Goal: Information Seeking & Learning: Learn about a topic

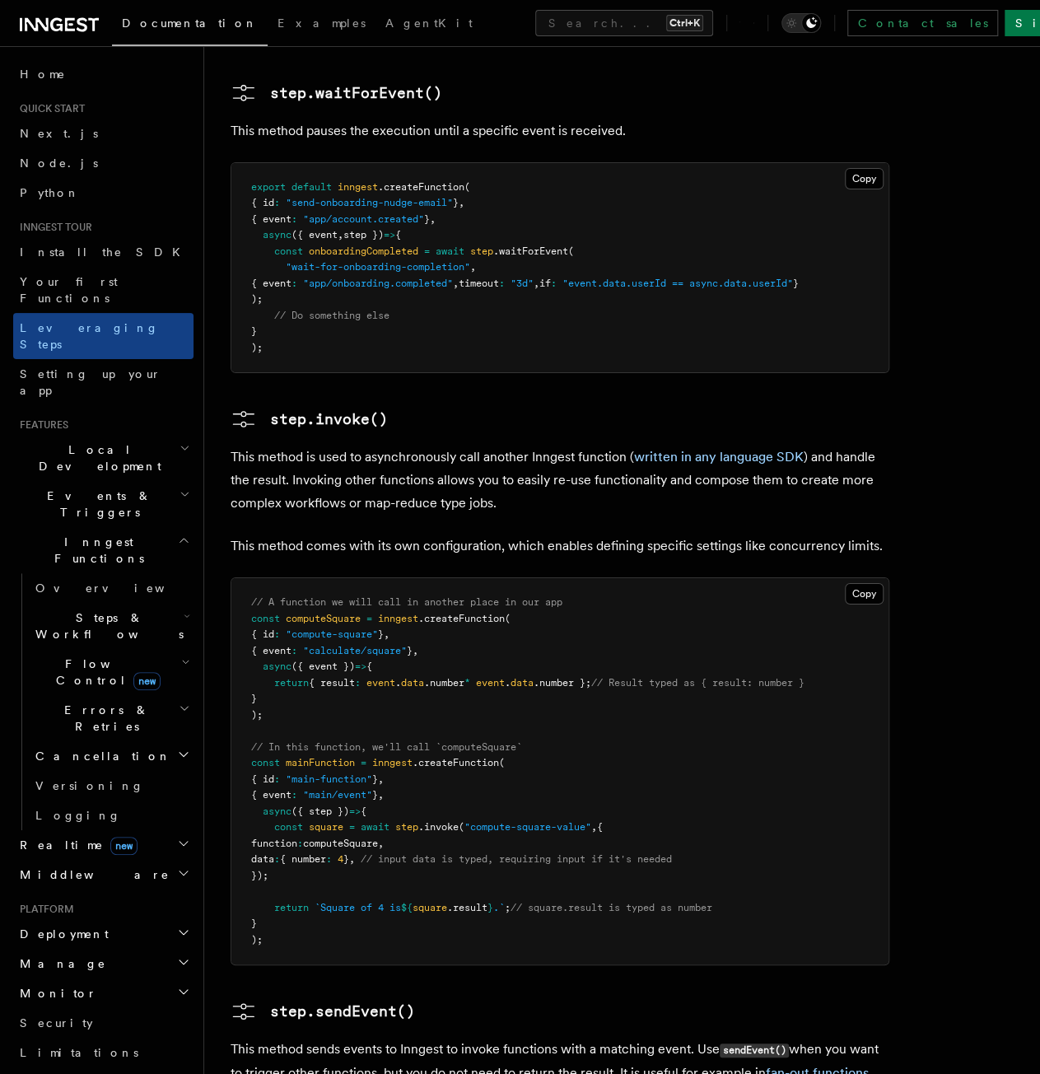
scroll to position [2611, 0]
click at [531, 535] on p "This method comes with its own configuration, which enables defining specific s…" at bounding box center [560, 546] width 659 height 23
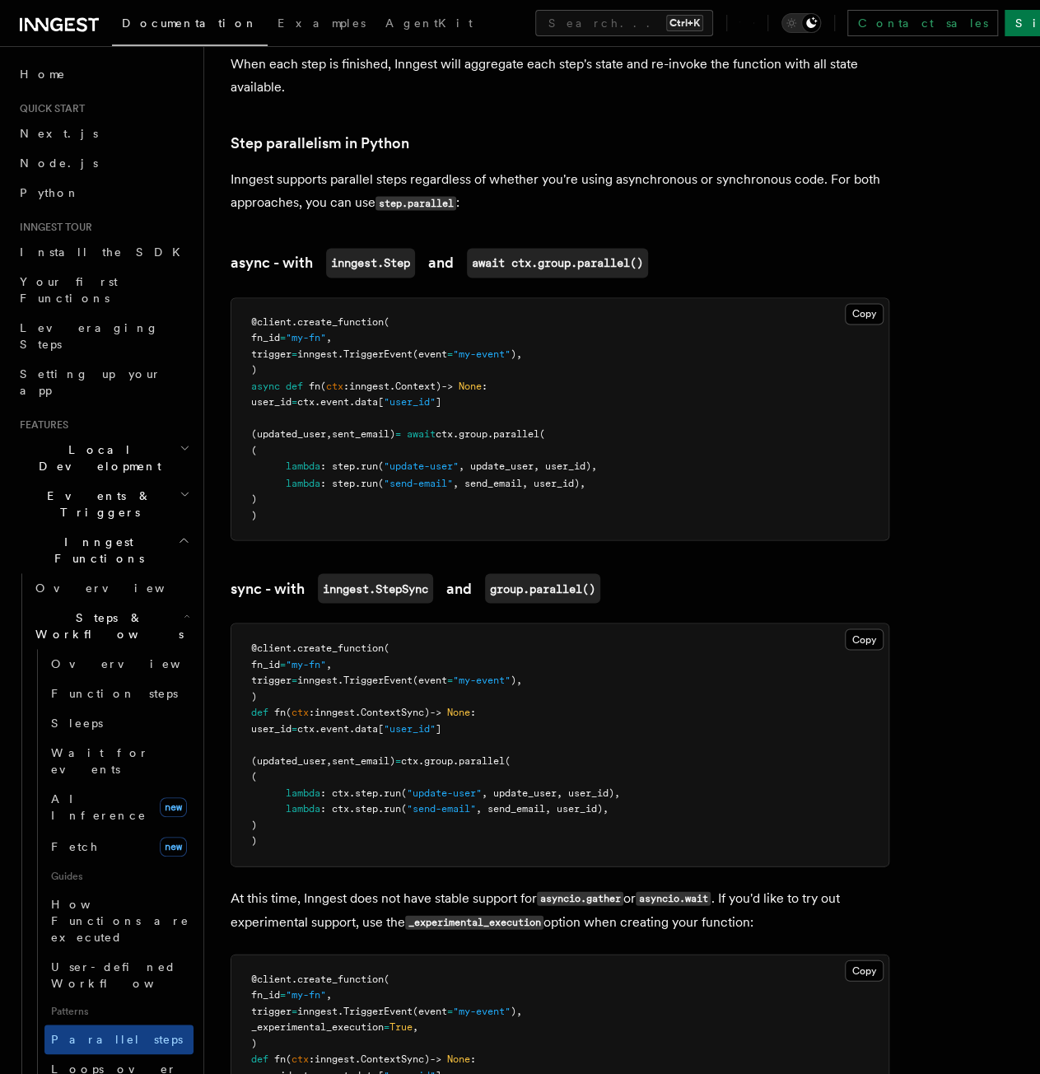
scroll to position [1071, 0]
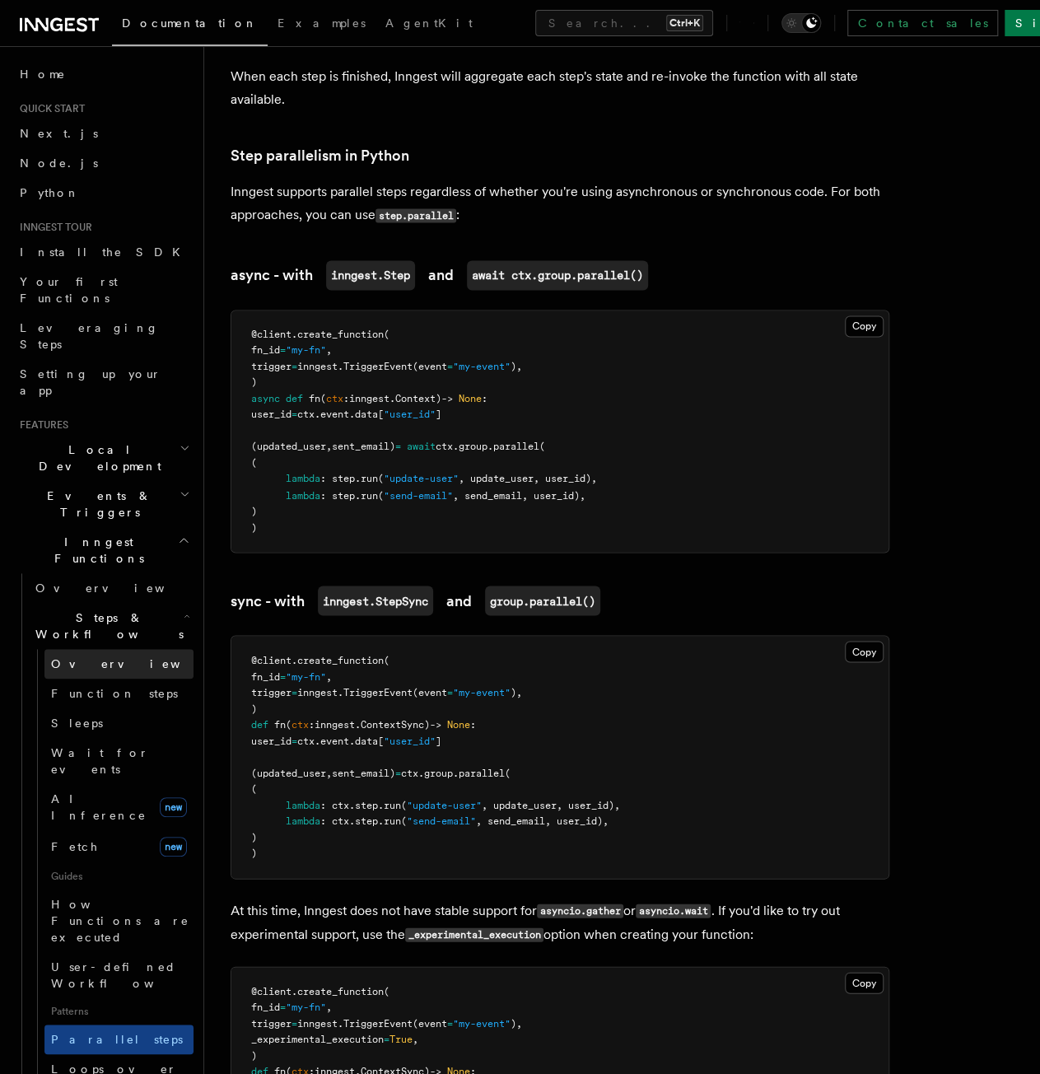
click at [117, 649] on link "Overview" at bounding box center [118, 664] width 149 height 30
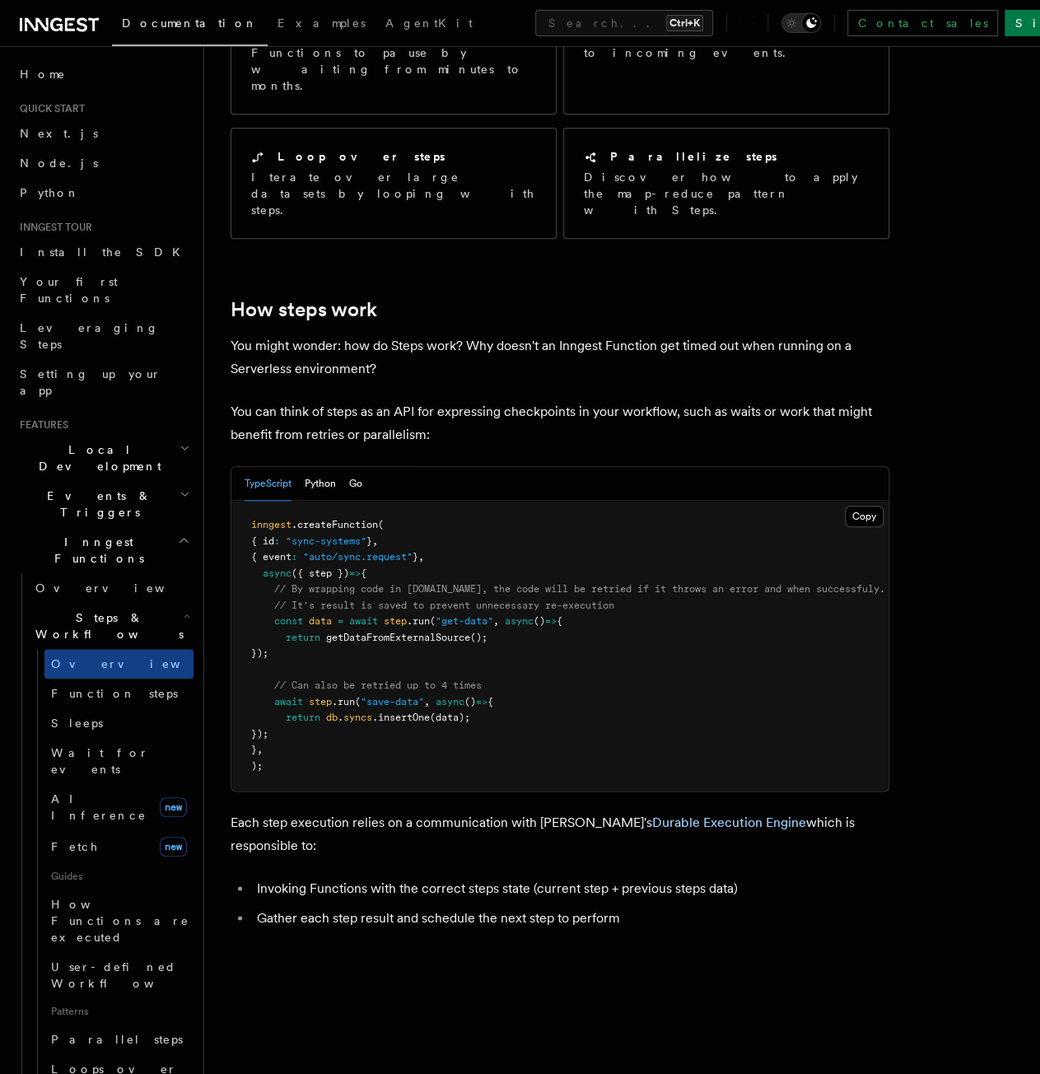
scroll to position [330, 0]
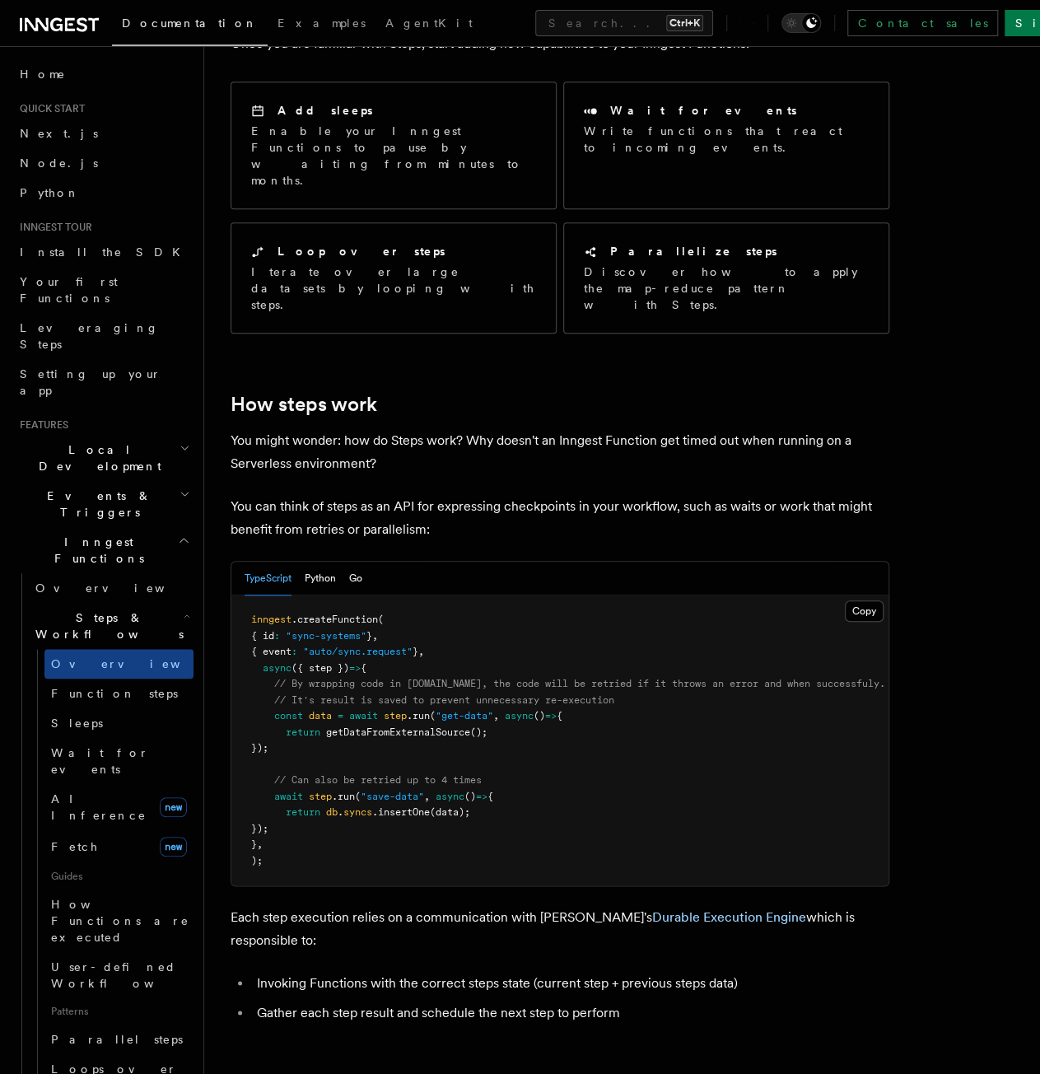
click at [454, 607] on pre "inngest .createFunction ( { id : "sync-systems" } , { event : "auto/sync.reques…" at bounding box center [559, 741] width 657 height 290
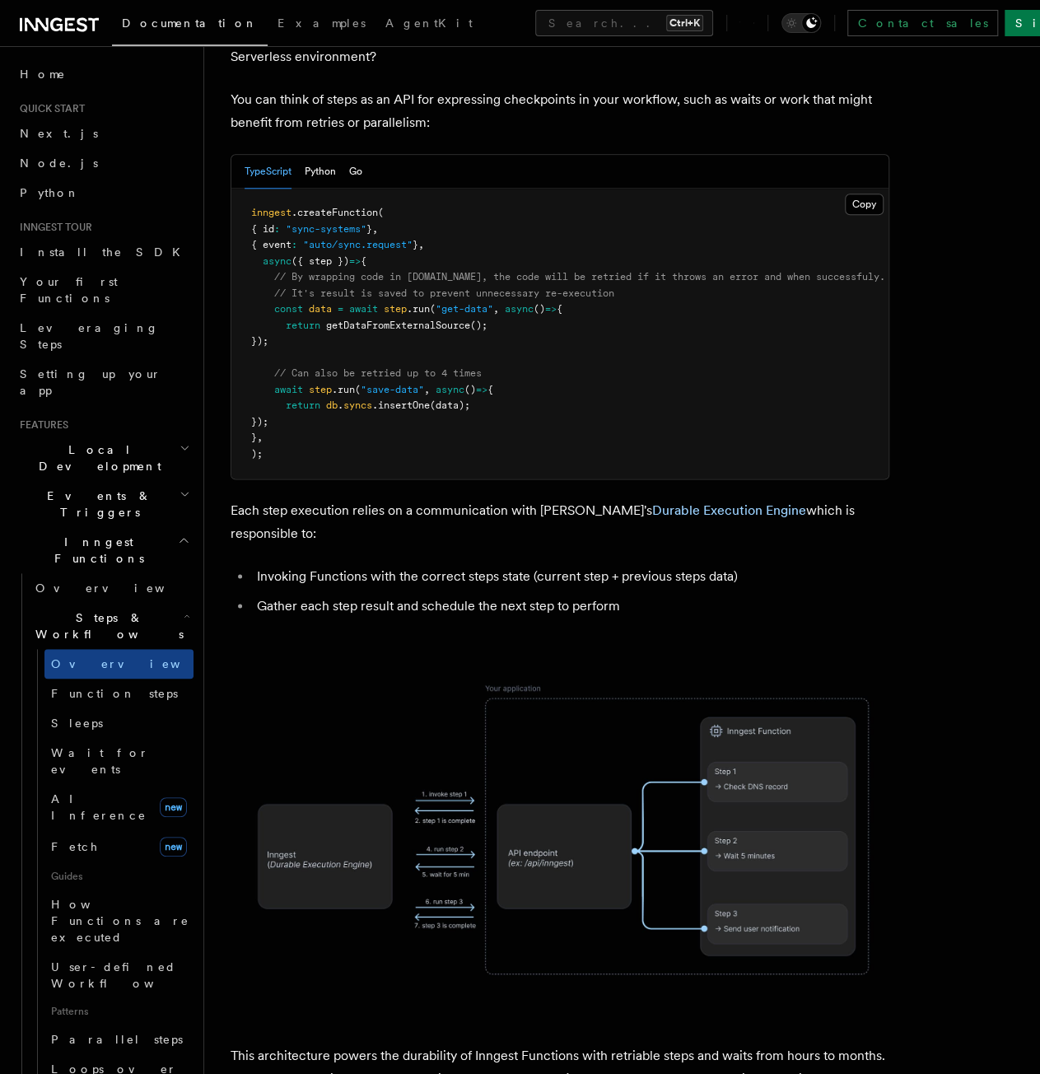
scroll to position [741, 0]
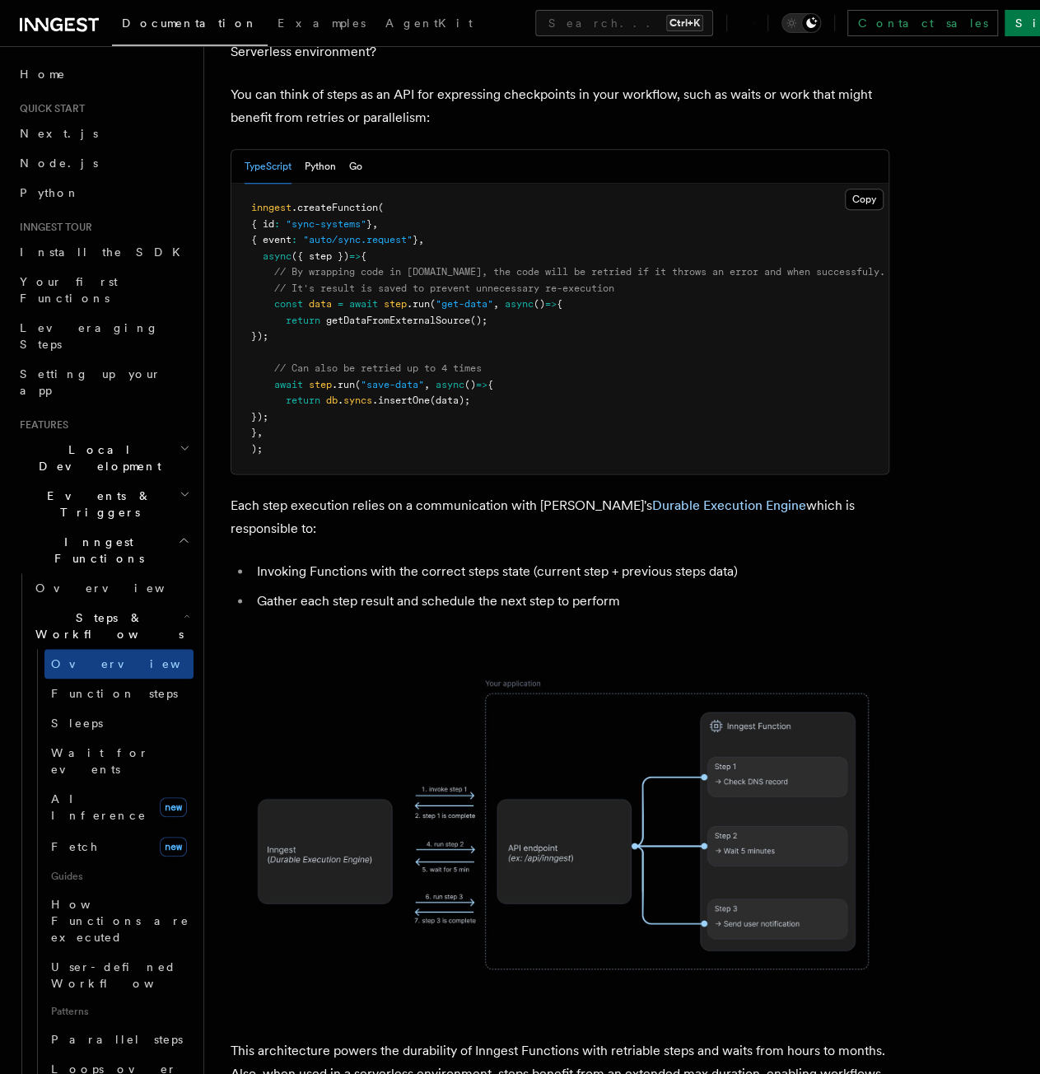
click at [367, 559] on article "Features Inngest Functions Steps & Workflows Steps are fundamental building blo…" at bounding box center [622, 573] width 783 height 2485
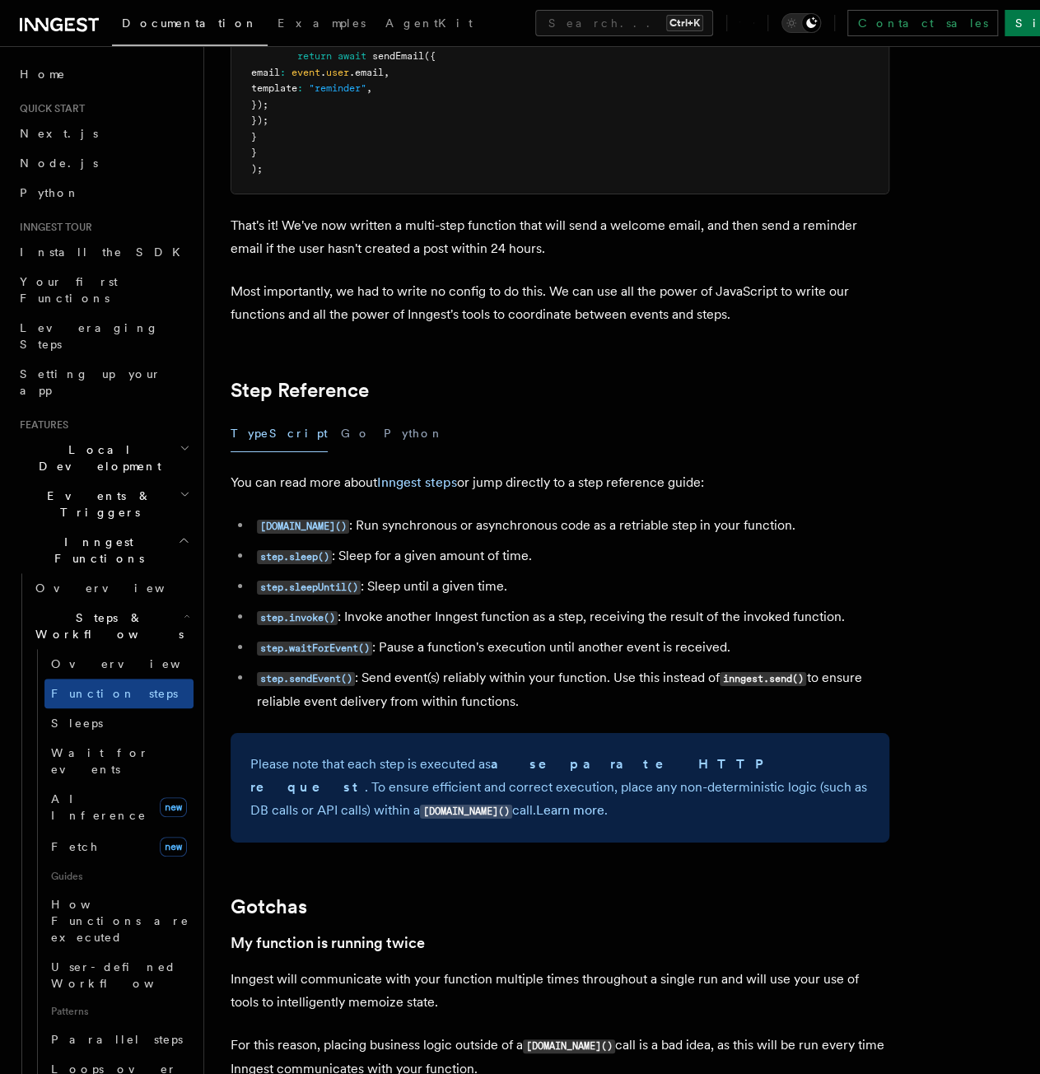
scroll to position [2636, 0]
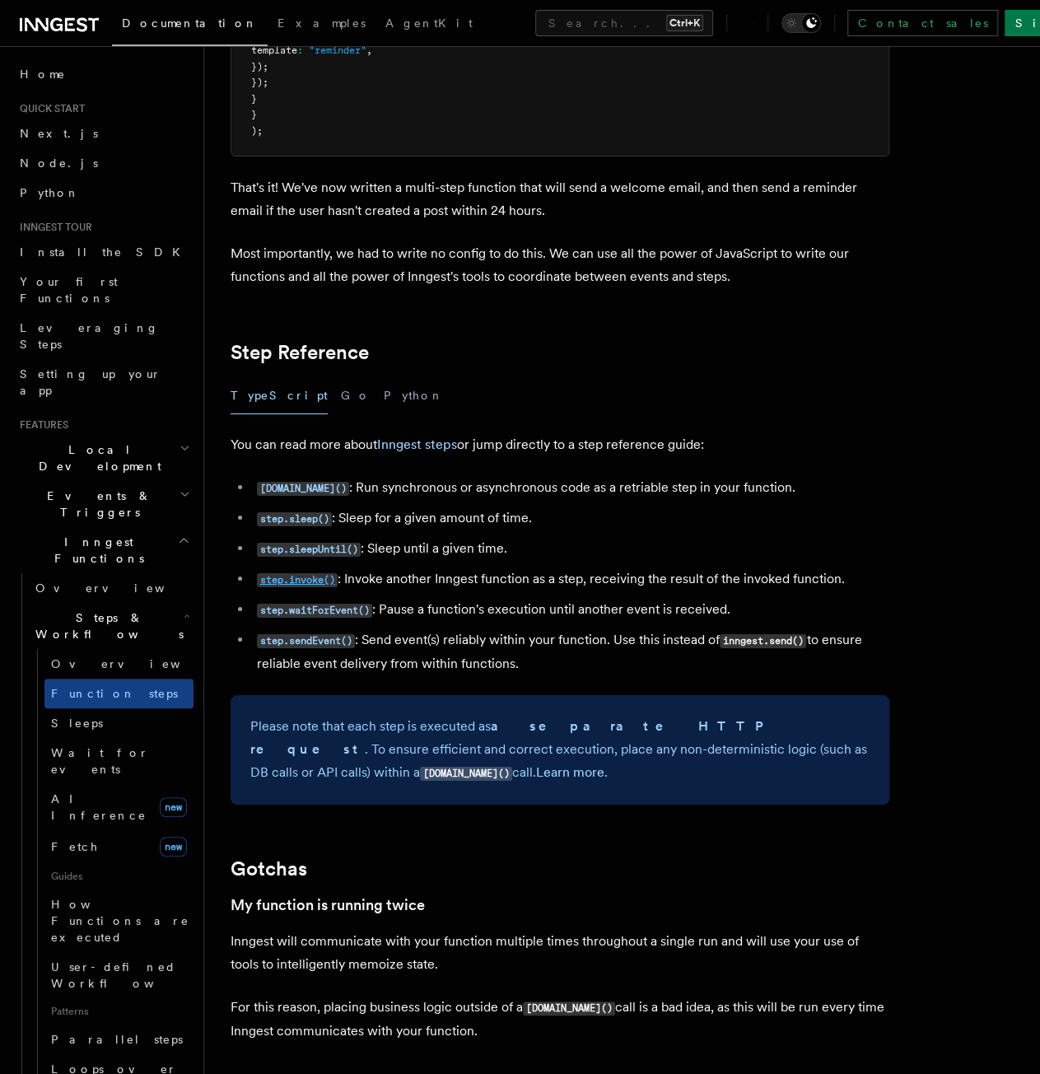
click at [321, 578] on code "step.invoke()" at bounding box center [297, 580] width 81 height 14
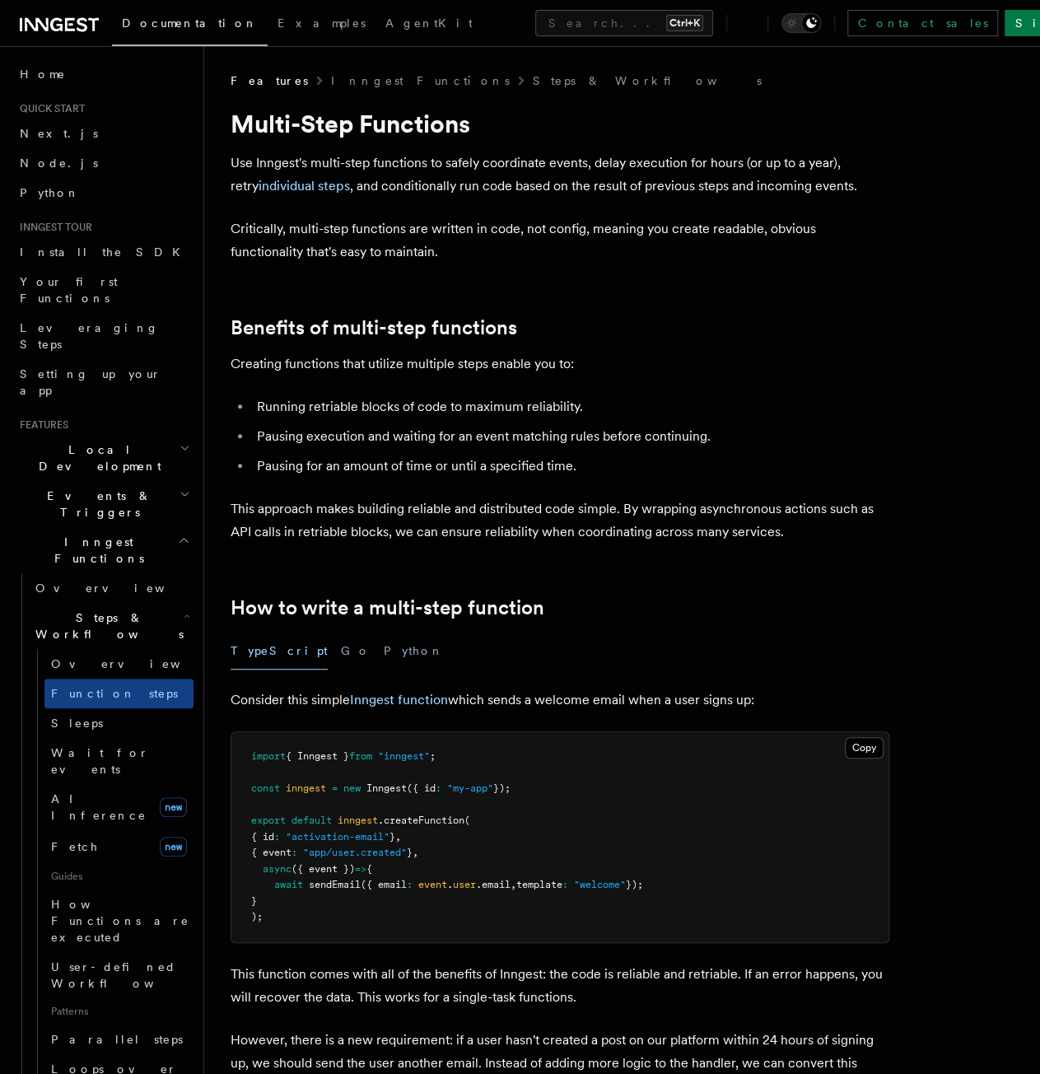
scroll to position [2636, 0]
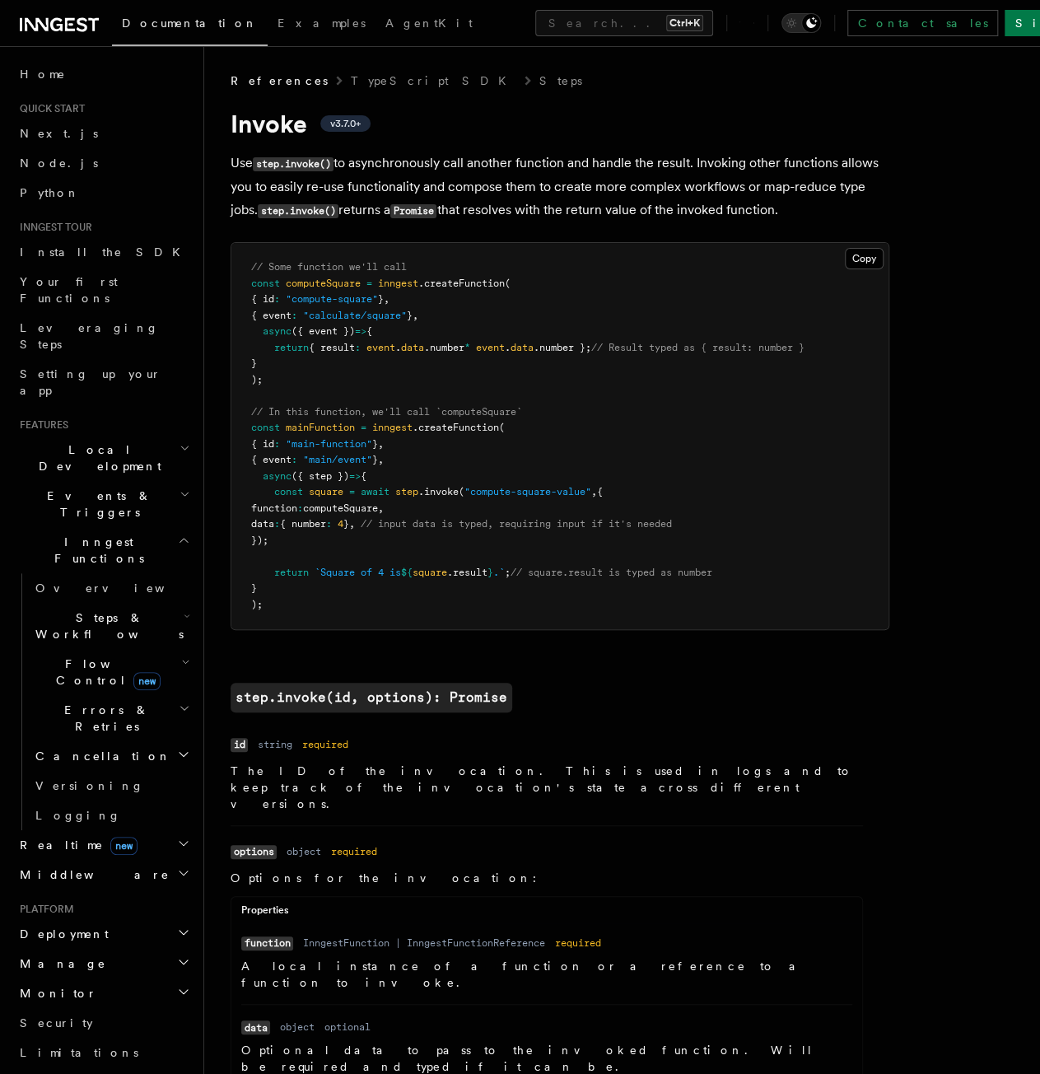
click at [499, 460] on pre "// Some function we'll call const computeSquare = inngest .createFunction ( { i…" at bounding box center [559, 436] width 657 height 386
click at [435, 517] on pre "// Some function we'll call const computeSquare = inngest .createFunction ( { i…" at bounding box center [559, 436] width 657 height 386
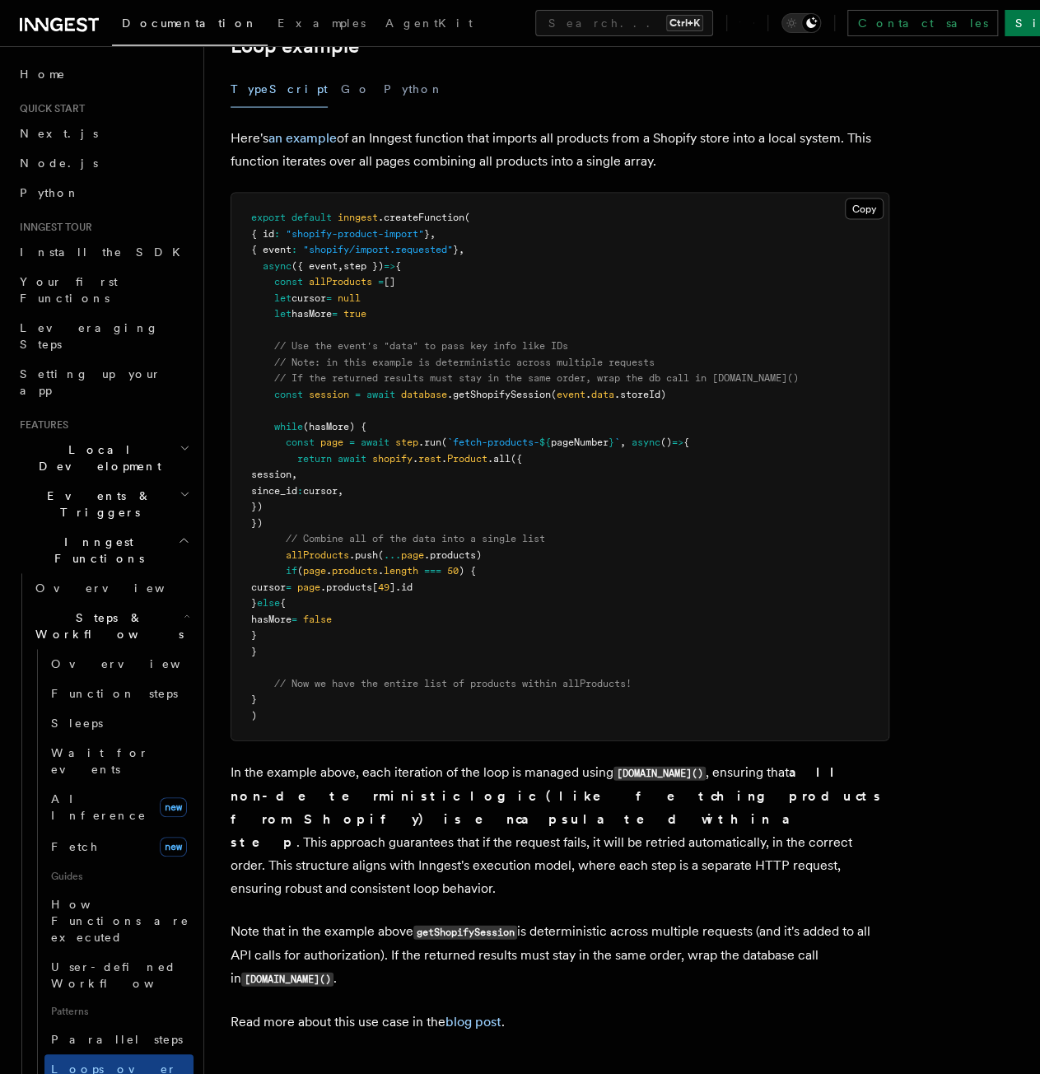
scroll to position [1565, 0]
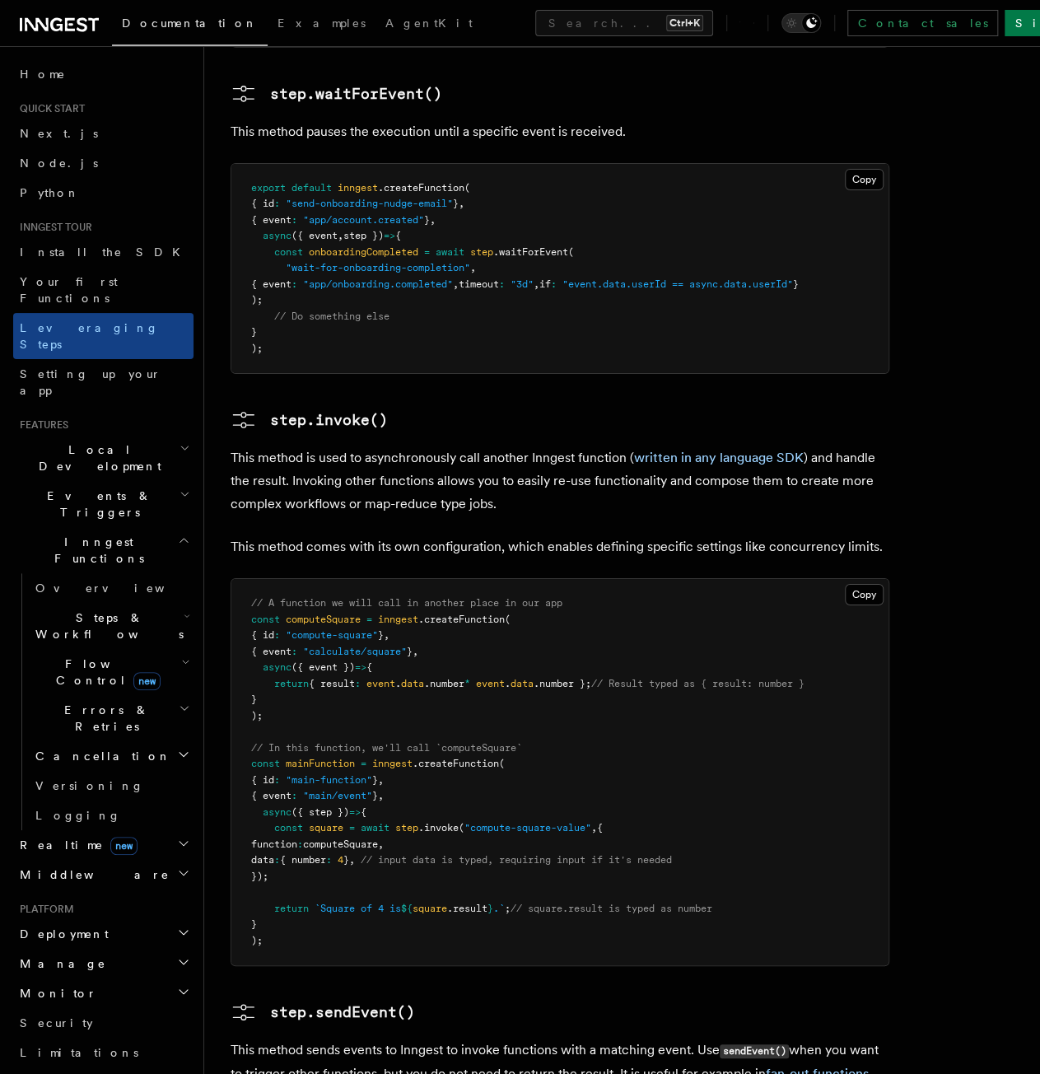
click at [326, 854] on span "{ number" at bounding box center [303, 860] width 46 height 12
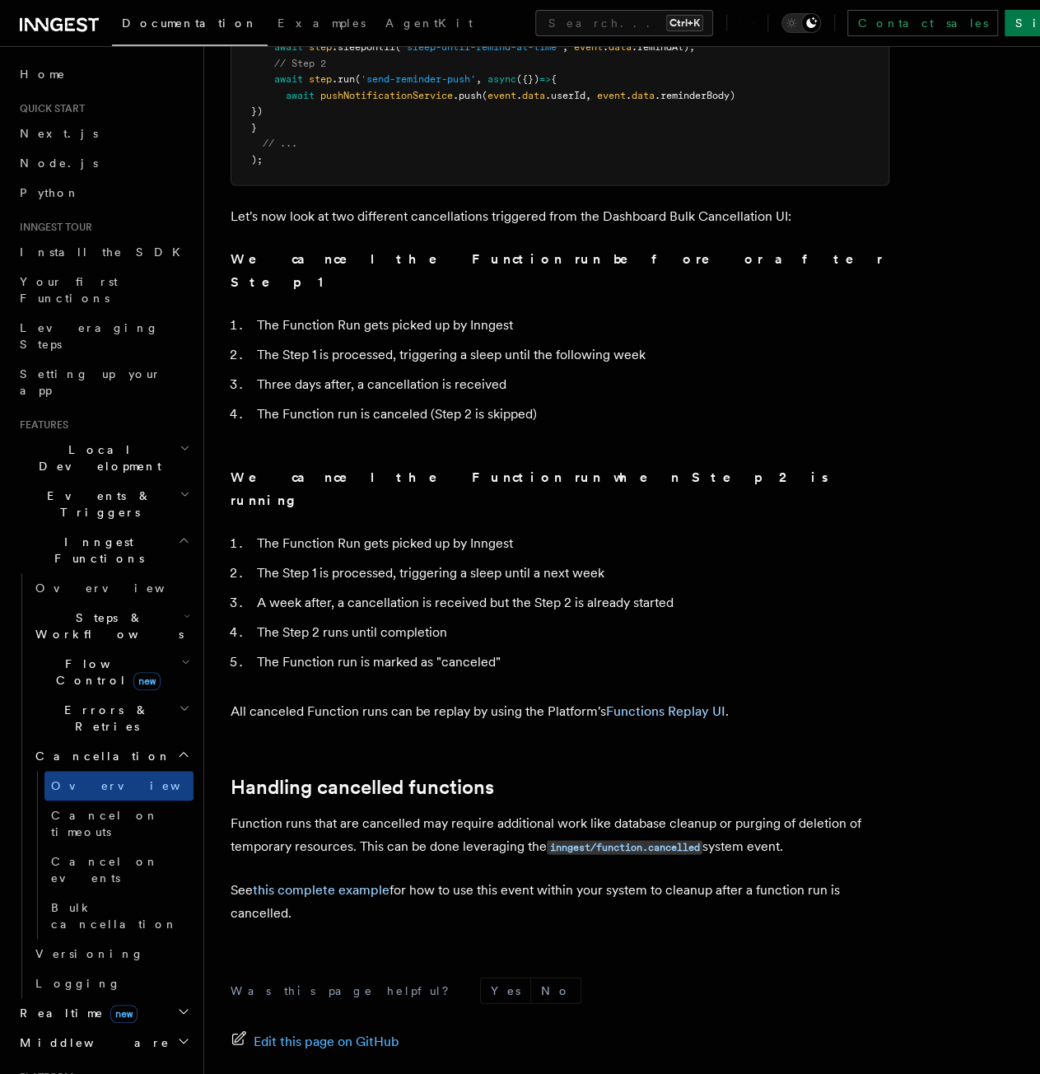
scroll to position [1128, 0]
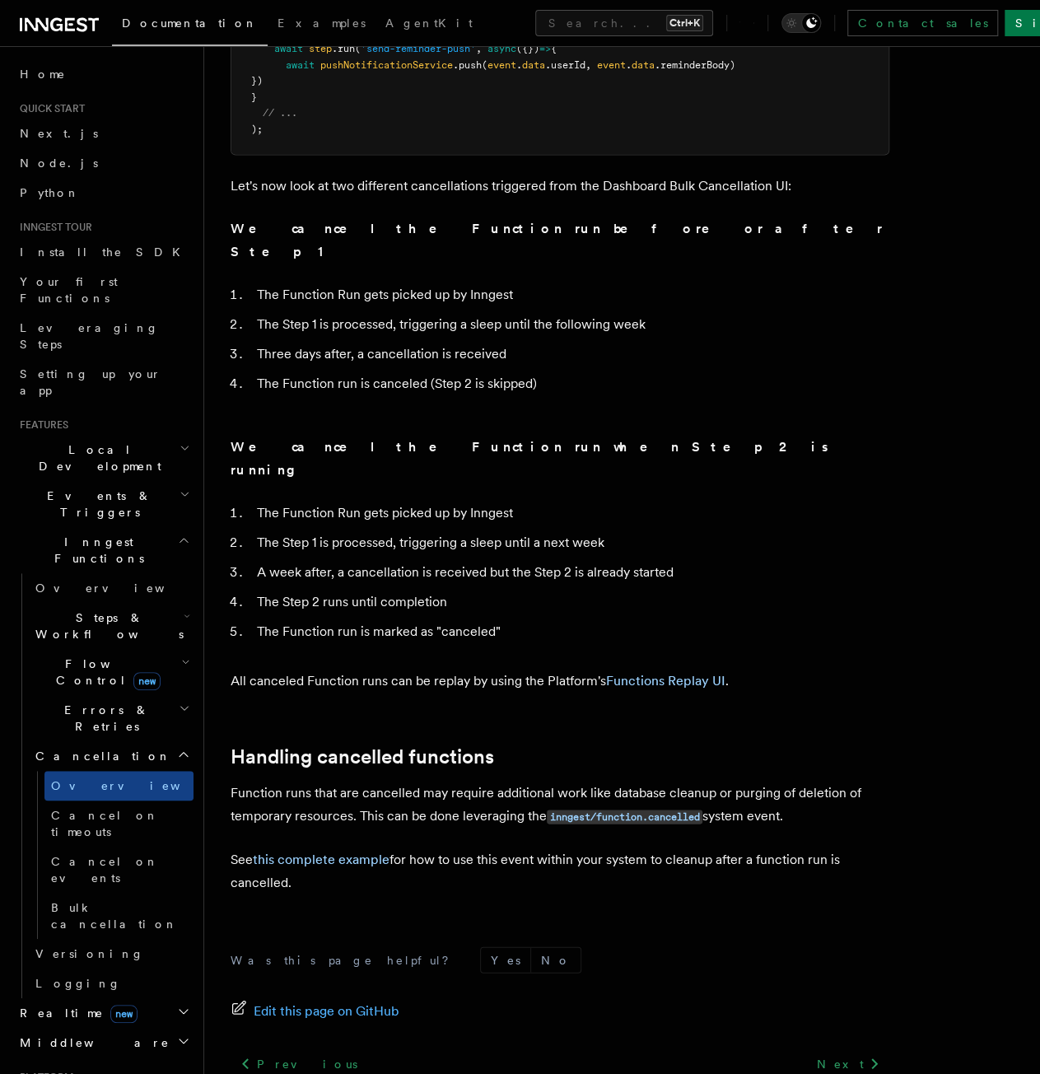
click at [64, 656] on span "Flow Control new" at bounding box center [105, 672] width 152 height 33
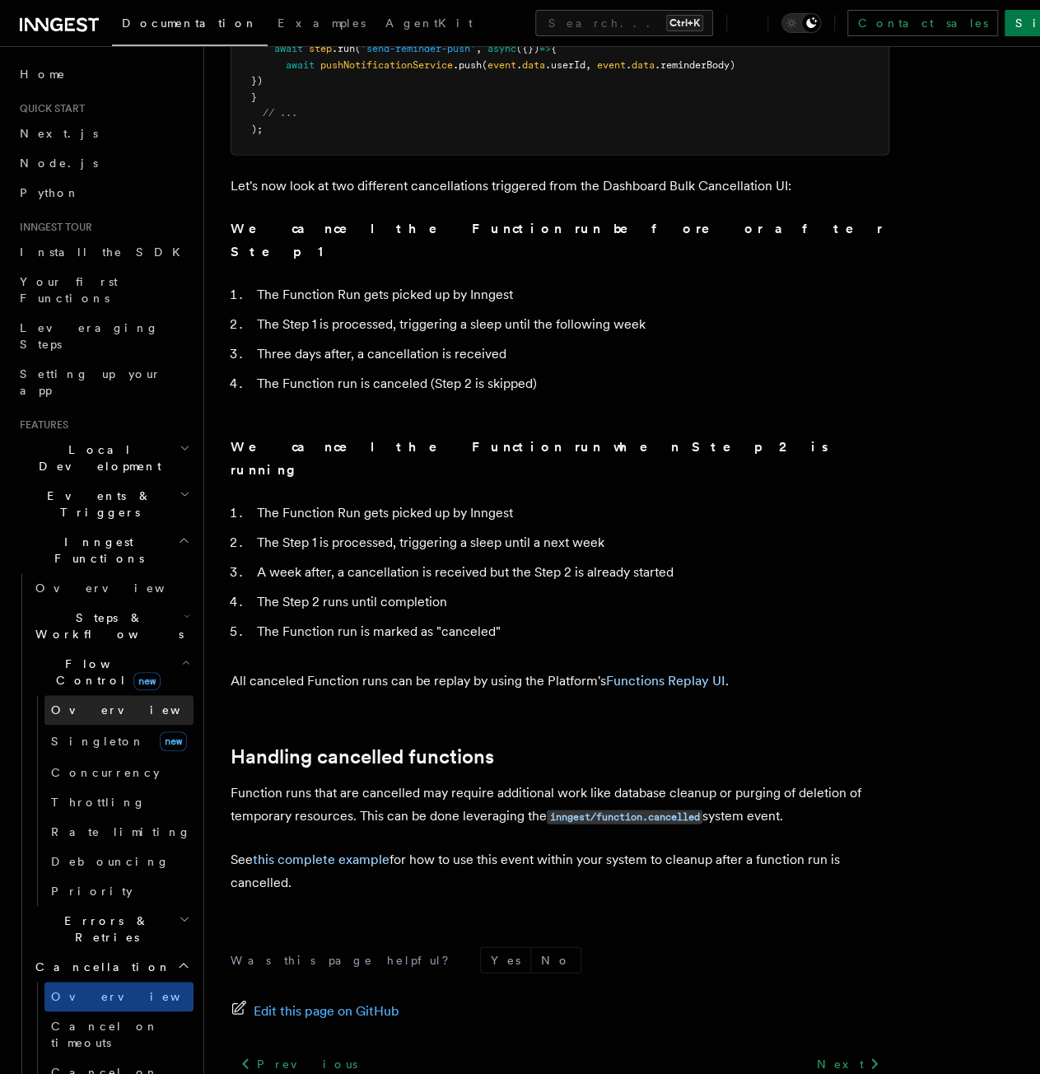
click at [76, 704] on span "Overview" at bounding box center [136, 710] width 170 height 13
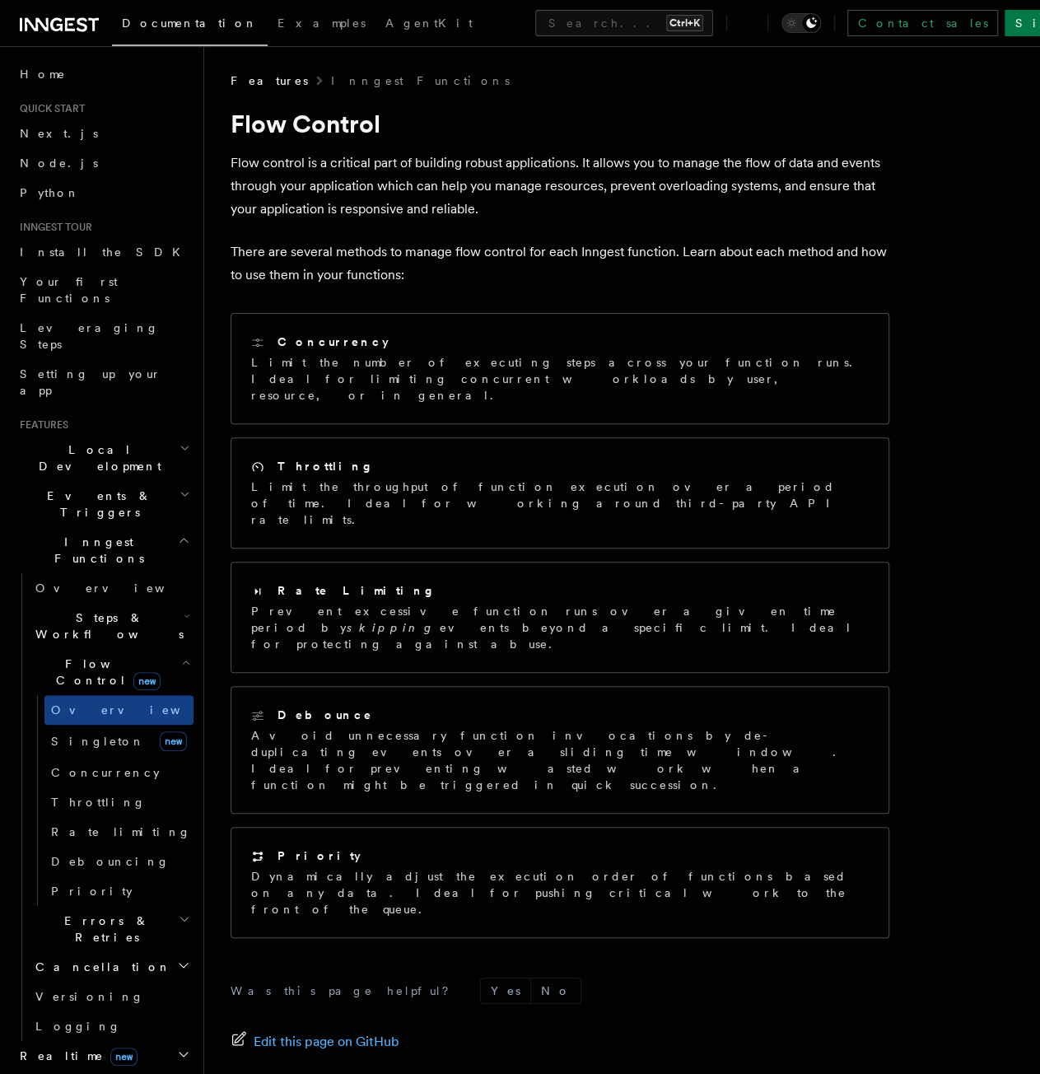
click at [375, 281] on p "There are several methods to manage flow control for each Inngest function. Lea…" at bounding box center [560, 264] width 659 height 46
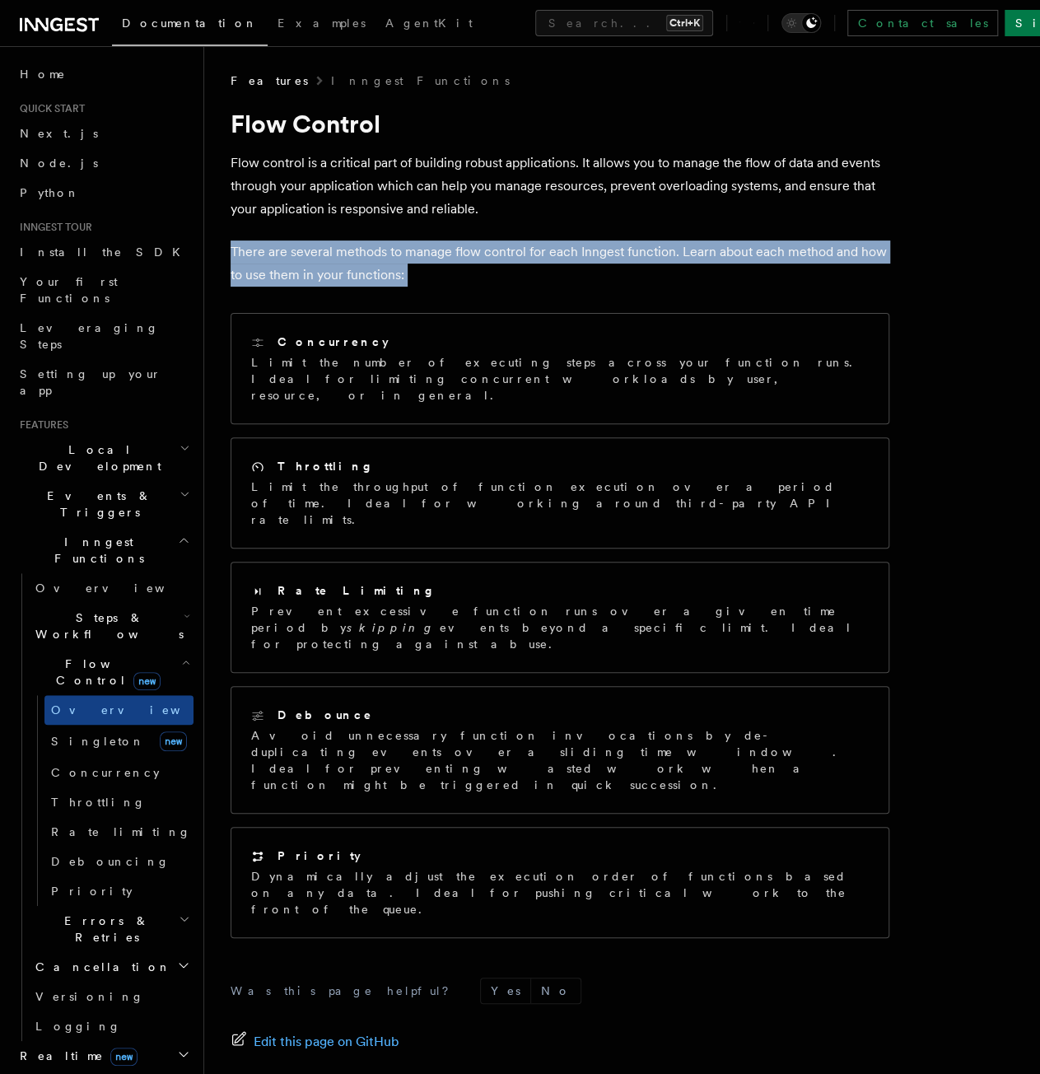
click at [375, 281] on p "There are several methods to manage flow control for each Inngest function. Lea…" at bounding box center [560, 264] width 659 height 46
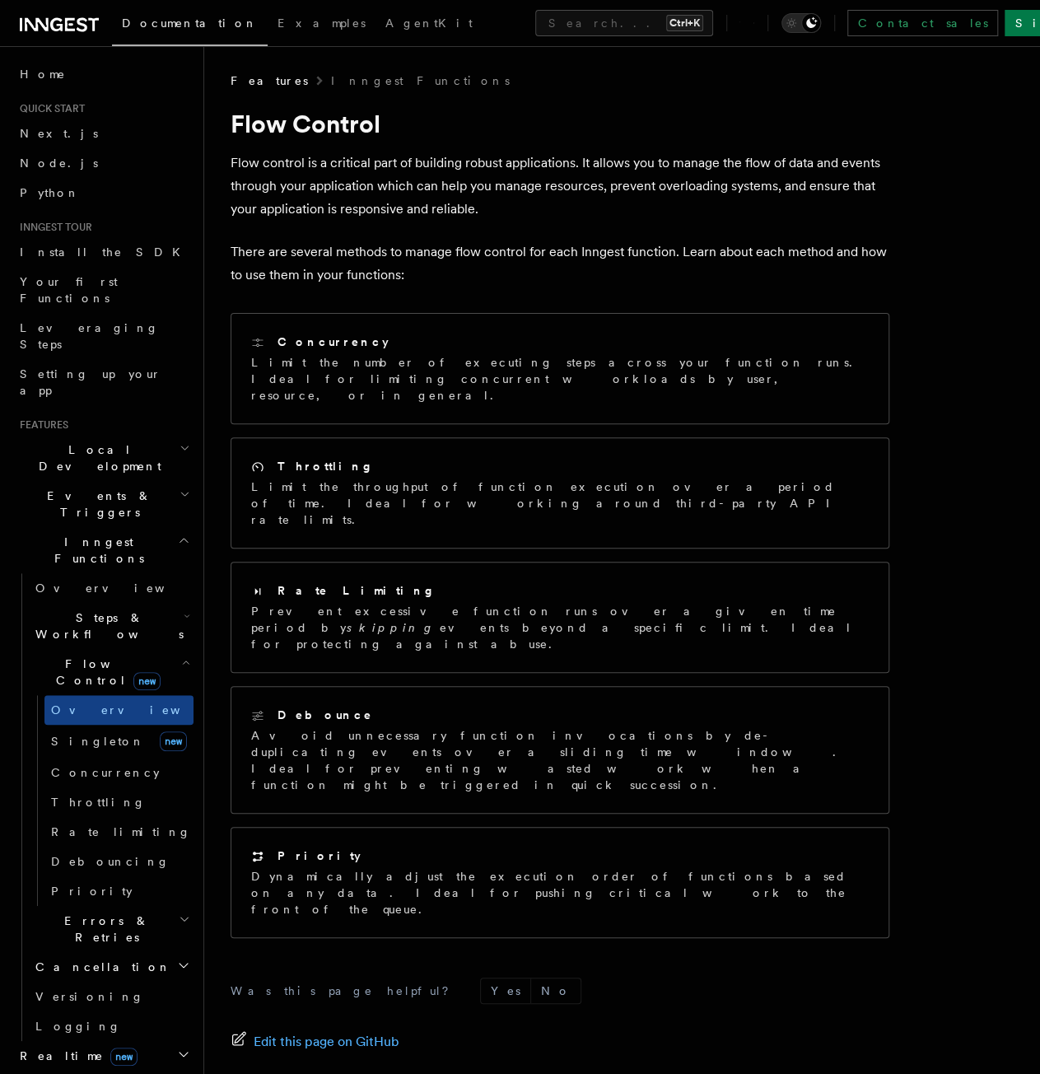
click at [464, 279] on p "There are several methods to manage flow control for each Inngest function. Lea…" at bounding box center [560, 264] width 659 height 46
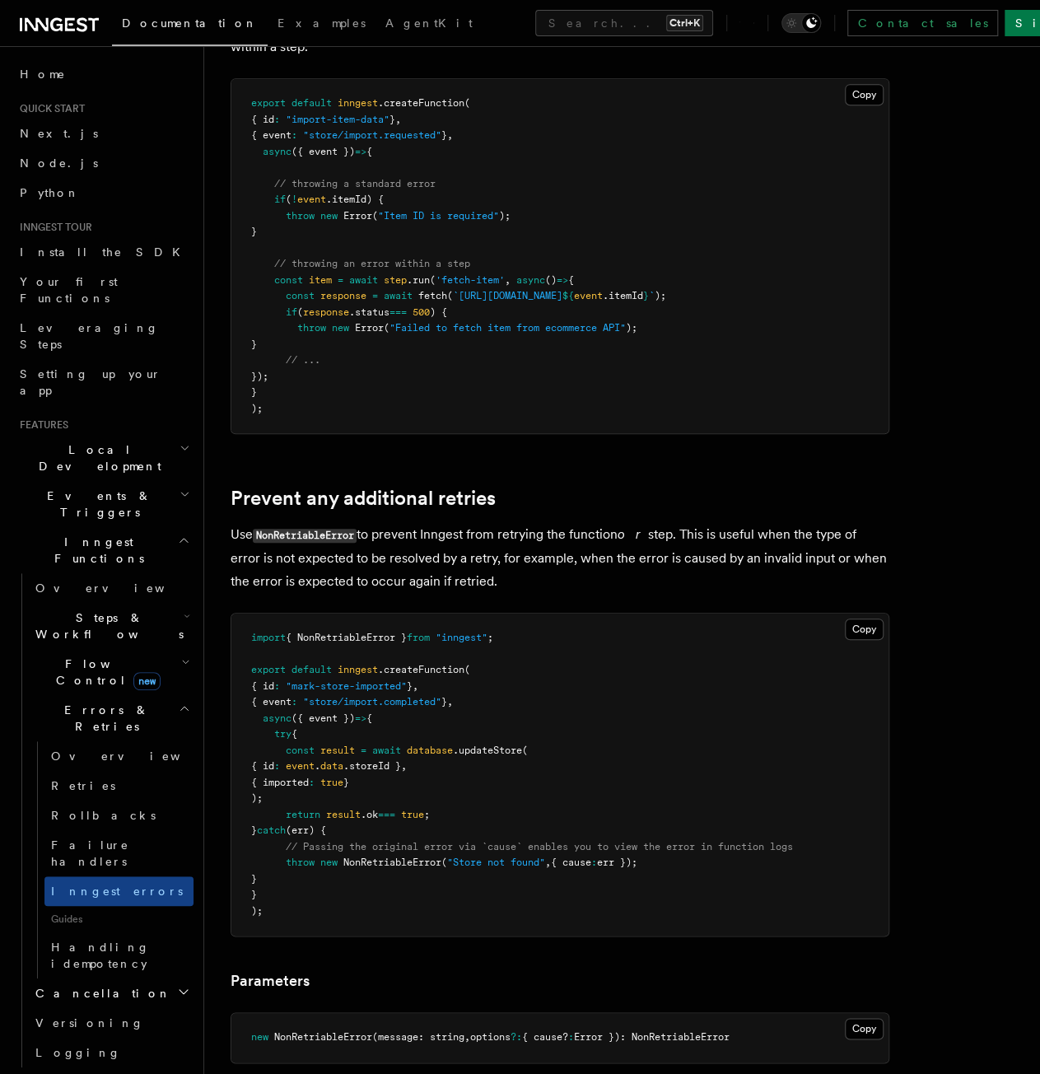
scroll to position [412, 0]
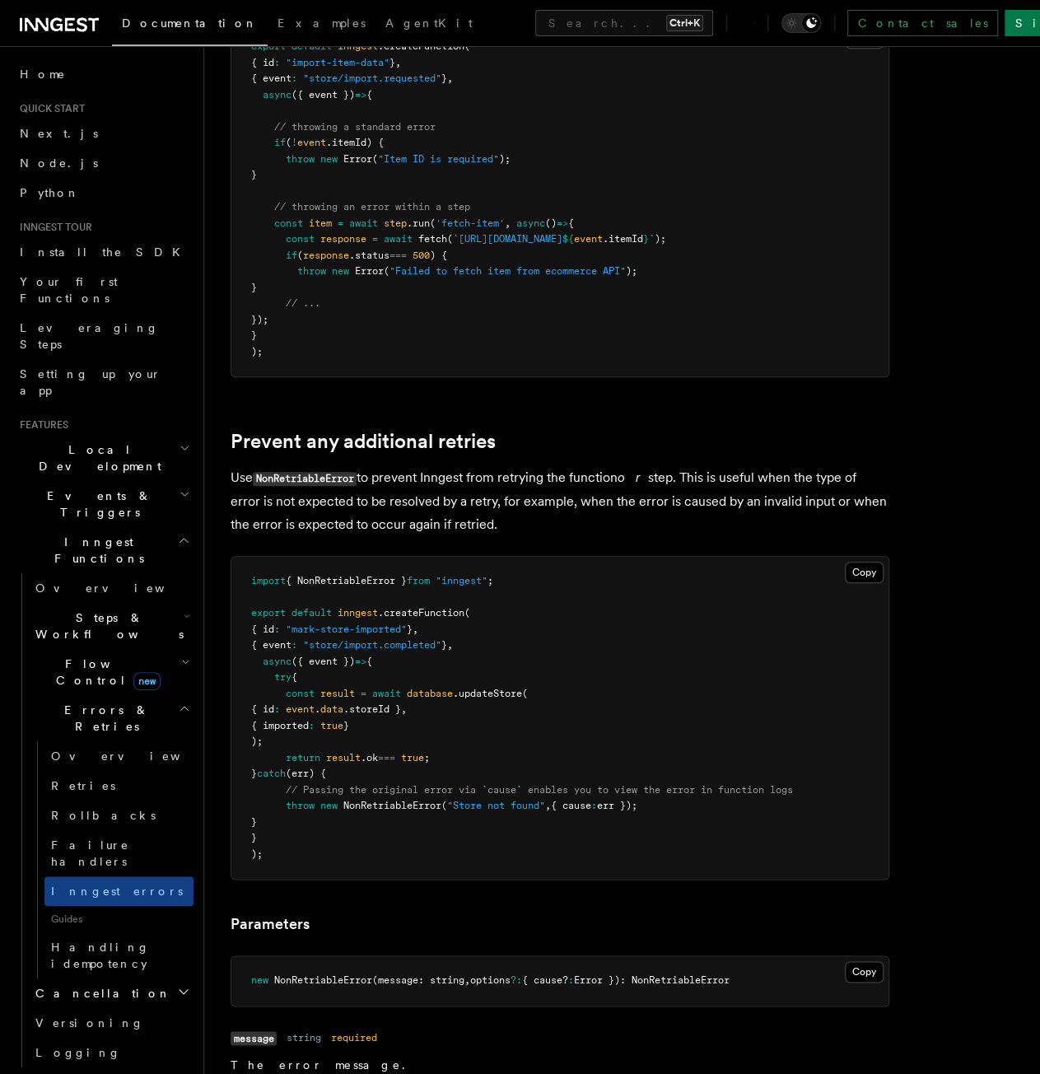
click at [428, 806] on span "NonRetriableError" at bounding box center [393, 806] width 98 height 12
copy span "NonRetriableError"
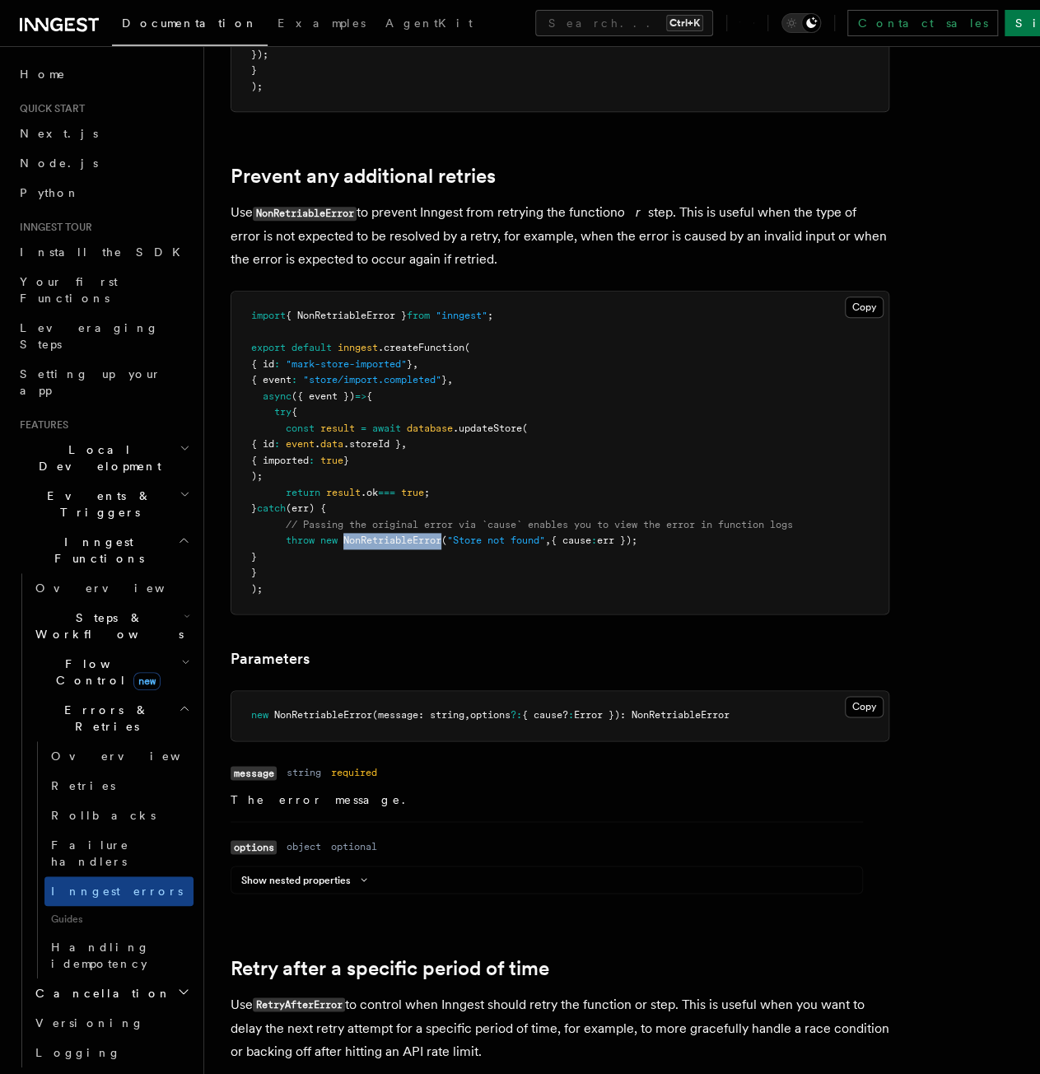
scroll to position [577, 0]
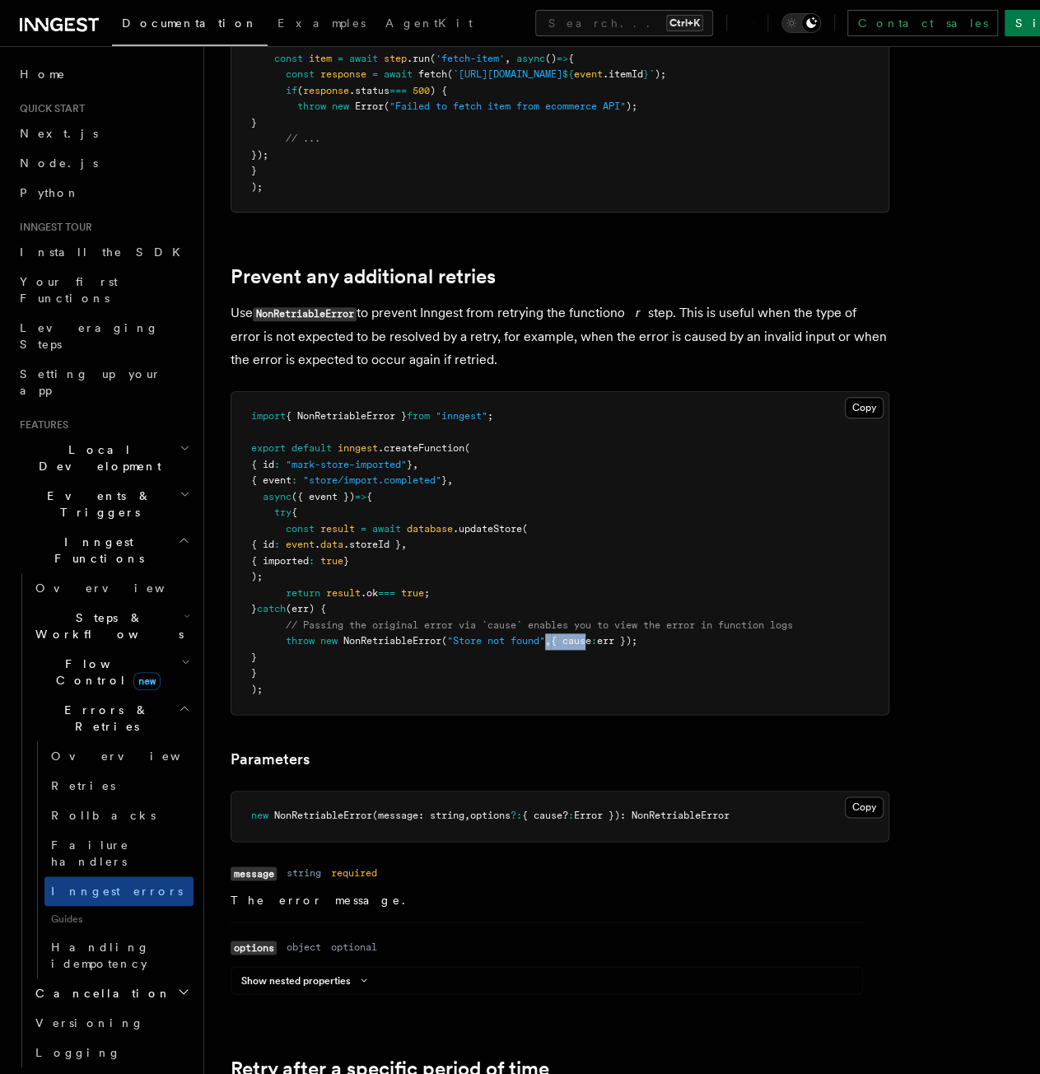
drag, startPoint x: 555, startPoint y: 642, endPoint x: 595, endPoint y: 642, distance: 39.5
click at [594, 642] on span "throw new NonRetriableError ( "Store not found" , { cause : err });" at bounding box center [444, 641] width 386 height 12
drag, startPoint x: 669, startPoint y: 642, endPoint x: 289, endPoint y: 643, distance: 379.8
click at [289, 643] on pre "import { NonRetriableError } from "inngest" ; export default inngest .createFun…" at bounding box center [559, 553] width 657 height 322
copy span "throw new NonRetriableError ( "Store not found" , { cause : err });"
